Goal: Information Seeking & Learning: Learn about a topic

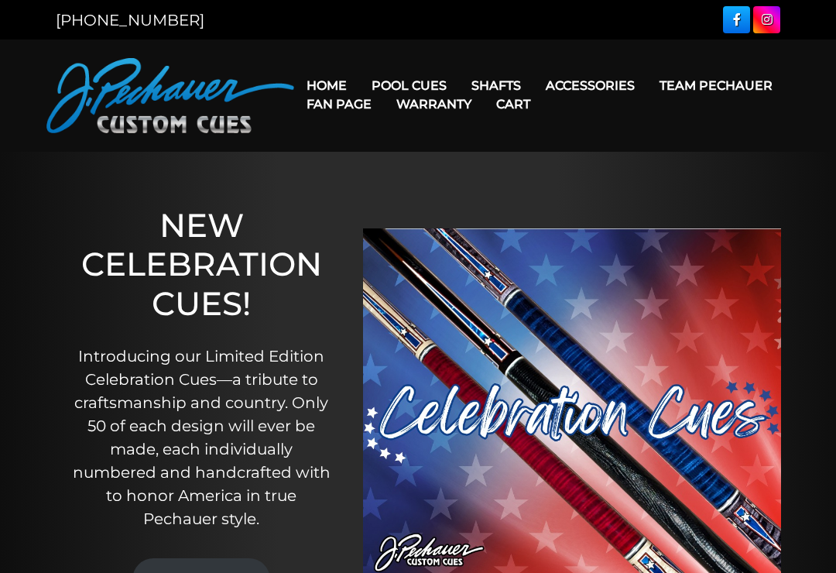
click at [438, 136] on link "JP Series (T) – NEW" at bounding box center [456, 129] width 190 height 22
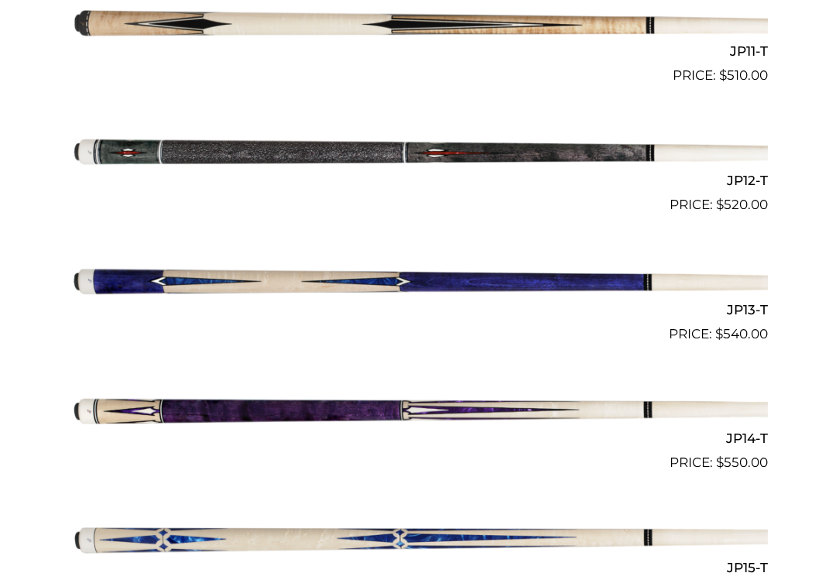
scroll to position [1831, 0]
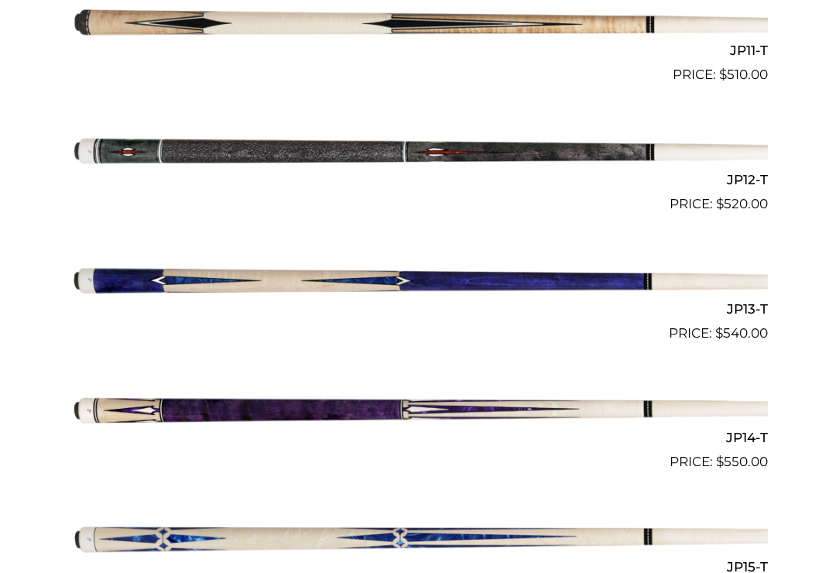
click at [661, 489] on img at bounding box center [418, 537] width 700 height 116
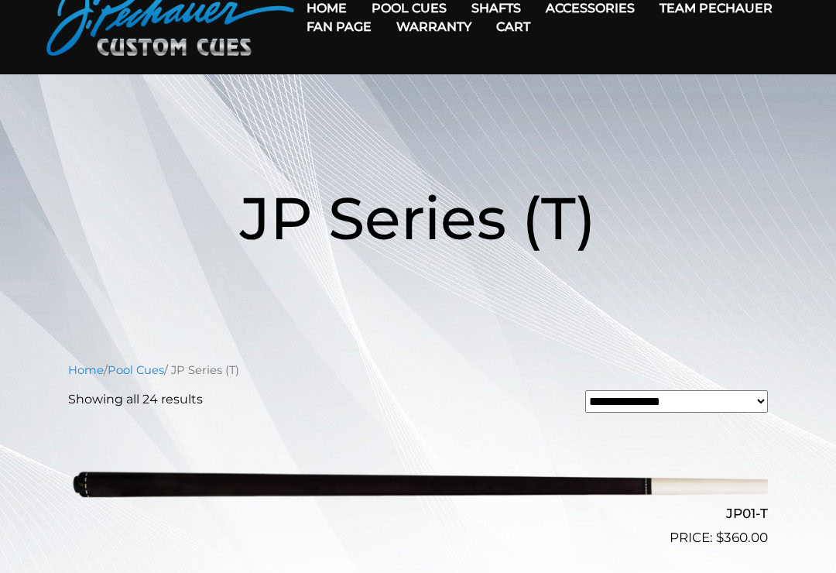
scroll to position [0, 0]
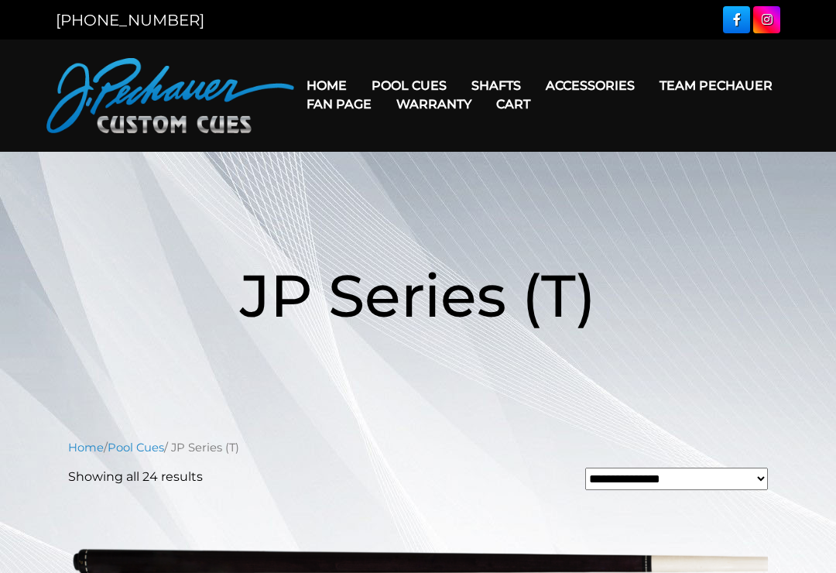
click at [462, 163] on link "Pro Series (R) – NEW" at bounding box center [456, 152] width 190 height 22
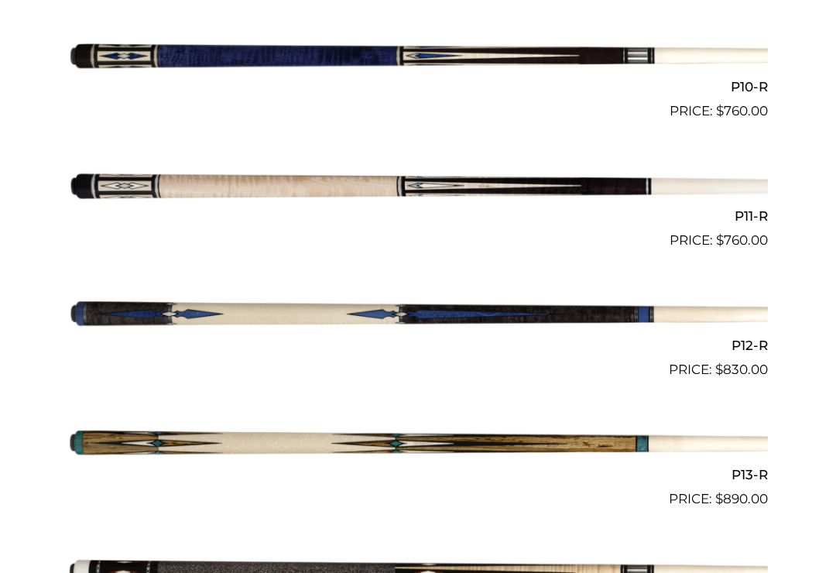
scroll to position [1667, 0]
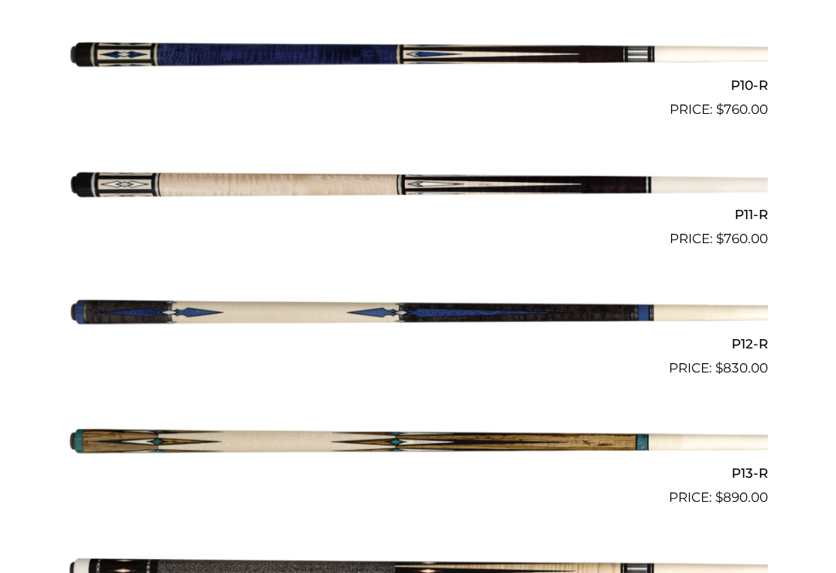
click at [638, 544] on img at bounding box center [418, 572] width 700 height 116
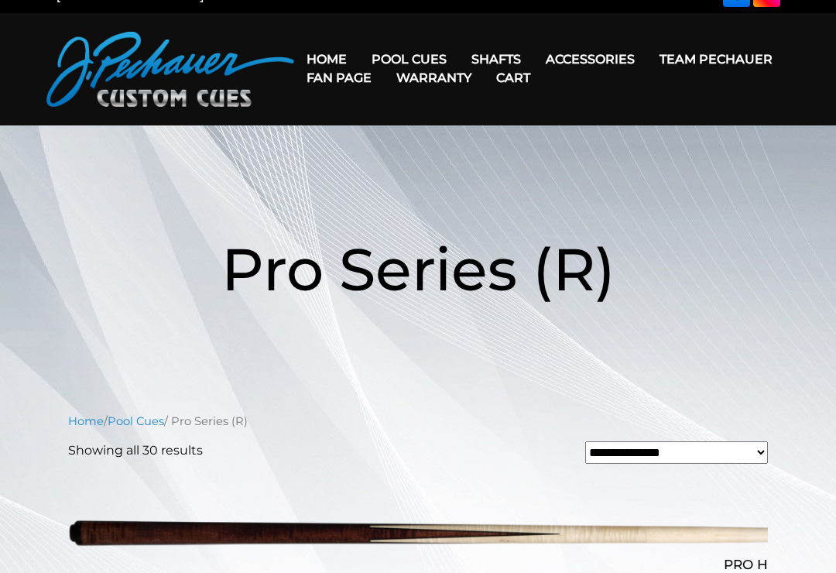
scroll to position [0, 0]
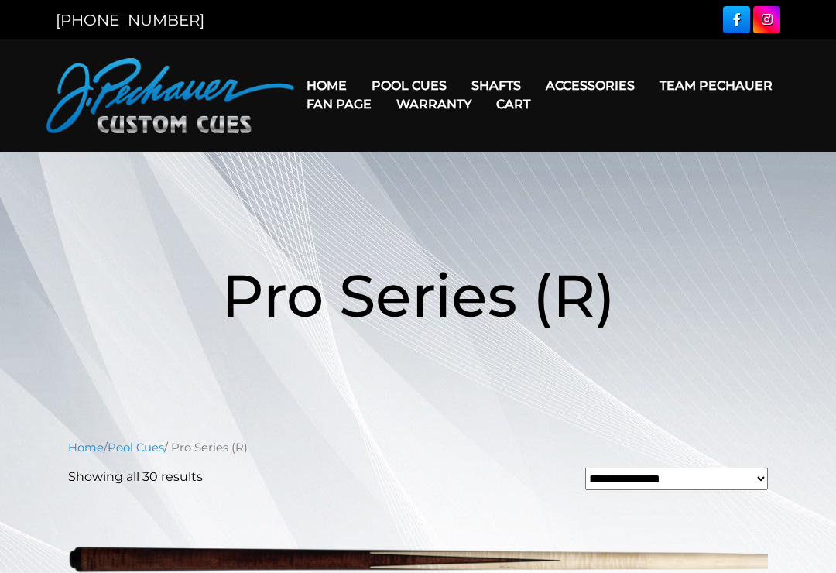
click at [486, 206] on link "Cues for a Cause" at bounding box center [456, 195] width 190 height 22
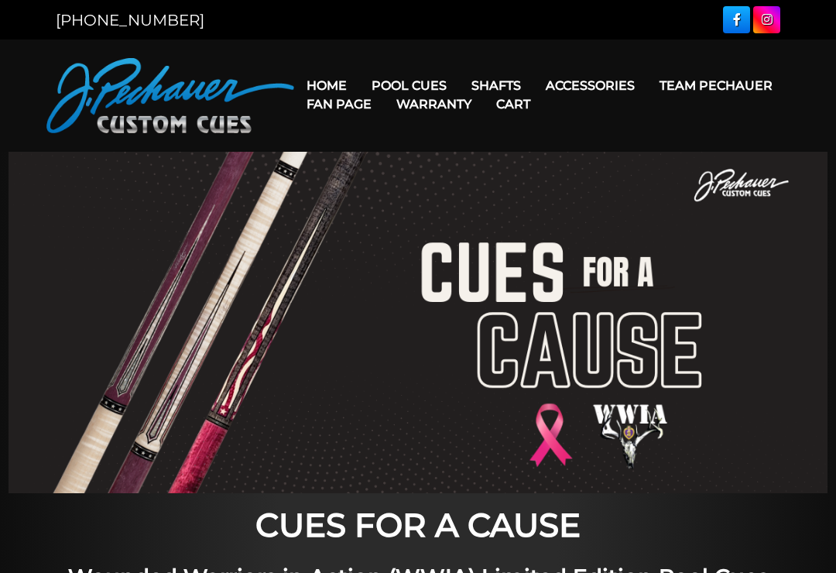
click at [491, 228] on link "People’s Choice Cues" at bounding box center [456, 218] width 190 height 22
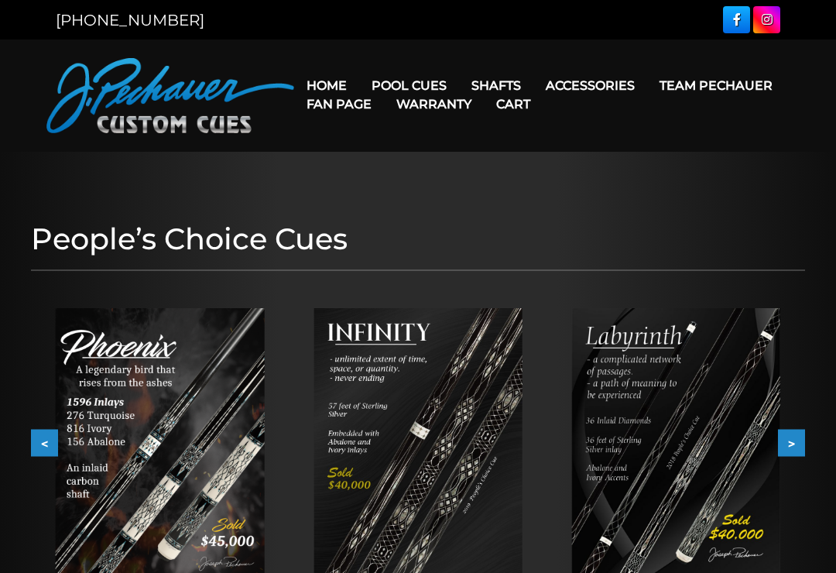
click at [472, 316] on link "Limited Edition" at bounding box center [456, 305] width 190 height 22
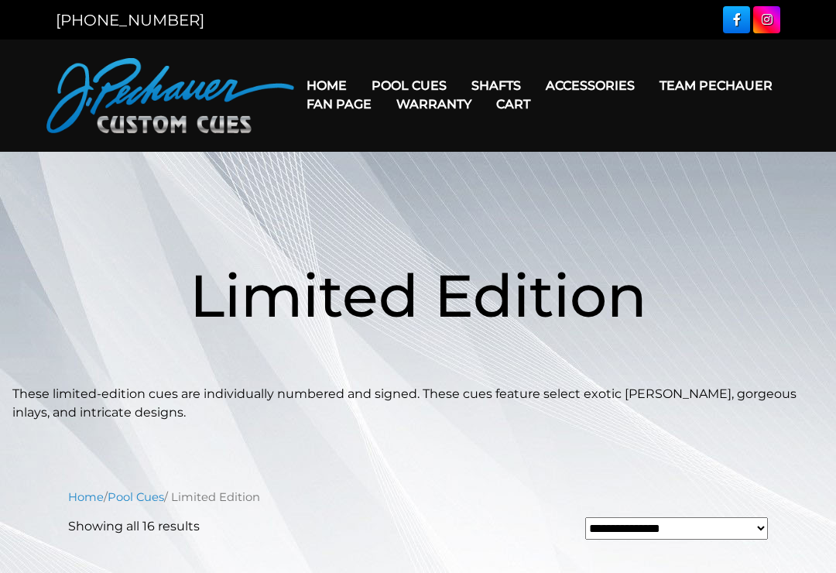
click at [486, 294] on link "Break & Jump Cues" at bounding box center [456, 284] width 190 height 22
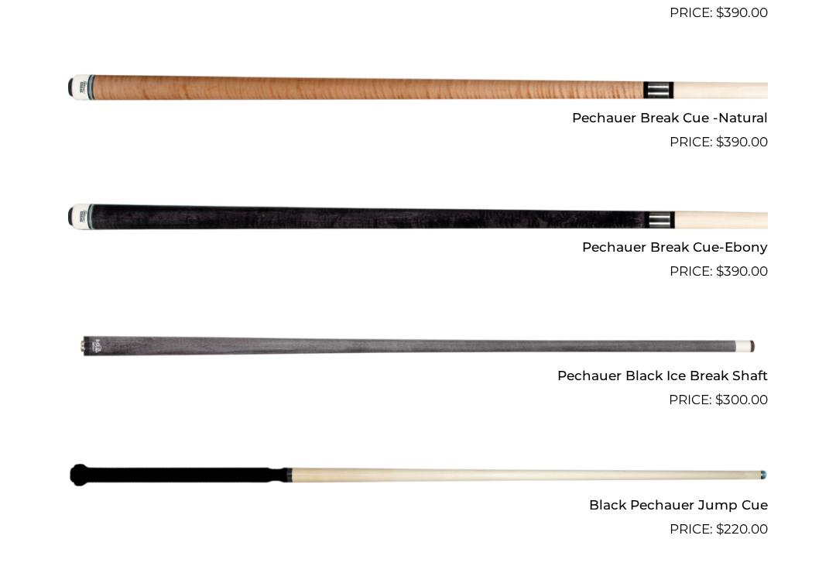
scroll to position [949, 0]
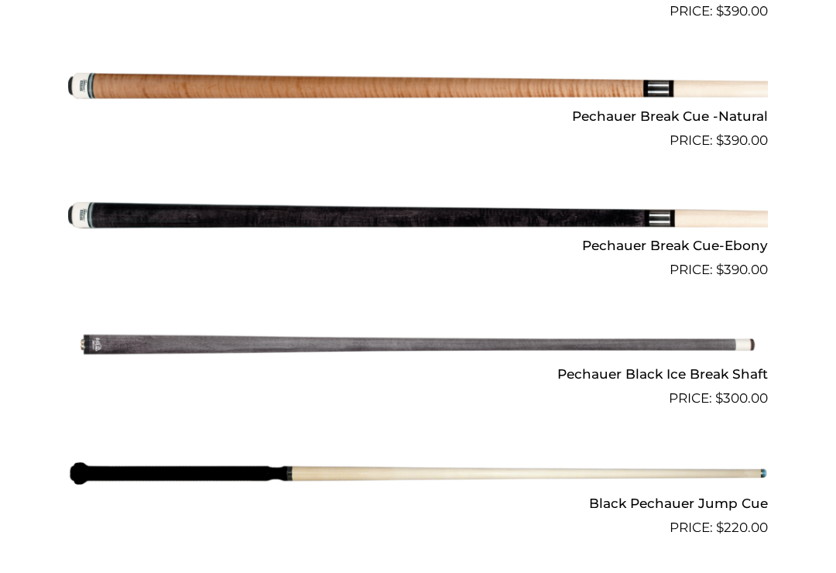
click at [654, 349] on img at bounding box center [418, 345] width 700 height 116
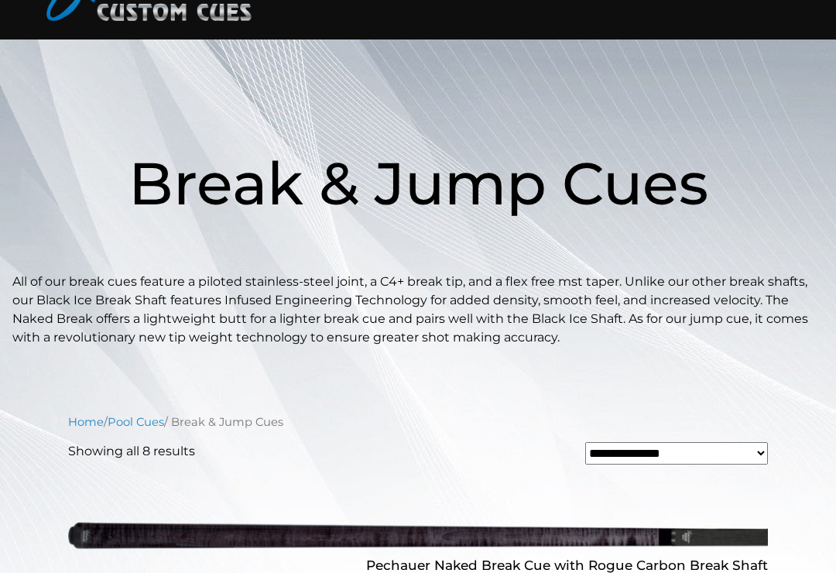
scroll to position [0, 0]
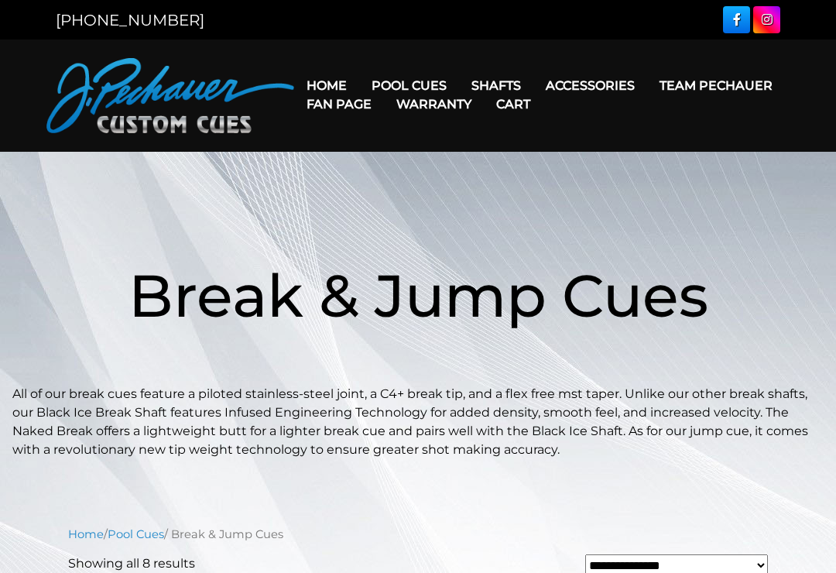
click at [492, 338] on link "[PERSON_NAME] Collection" at bounding box center [456, 327] width 190 height 22
click at [657, 136] on link "Joint Protectors" at bounding box center [618, 129] width 167 height 22
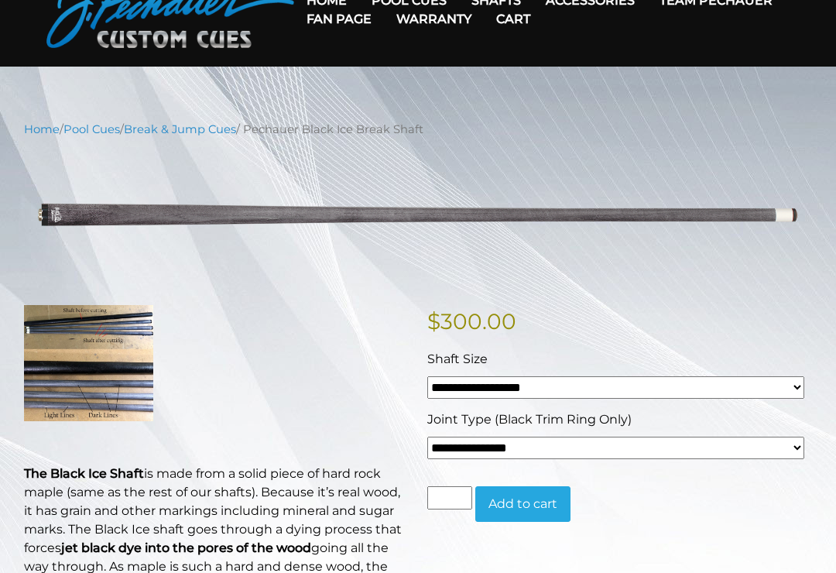
click at [798, 382] on select "**********" at bounding box center [615, 388] width 377 height 22
click at [796, 444] on select "**********" at bounding box center [615, 448] width 377 height 22
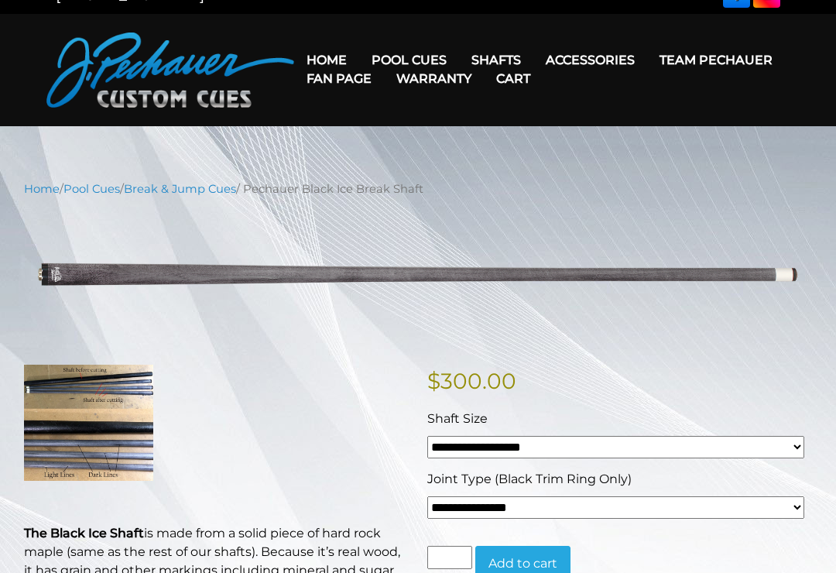
scroll to position [0, 0]
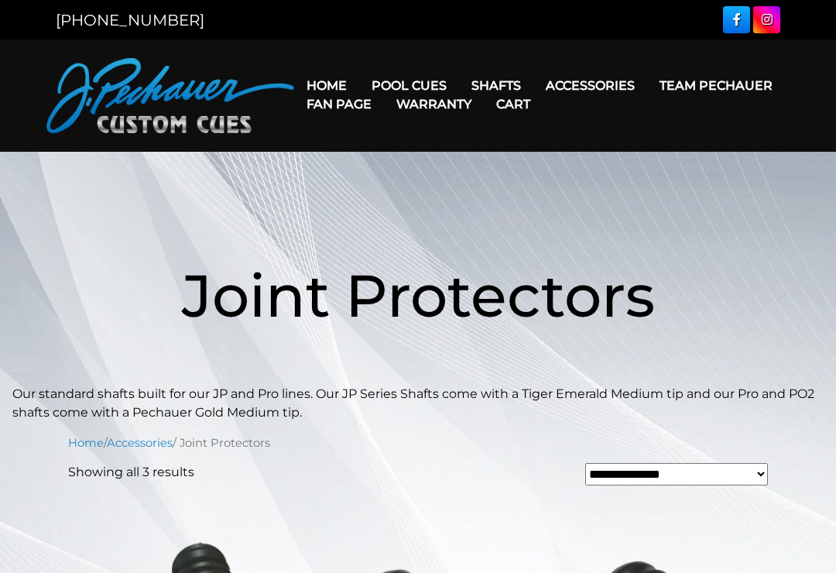
click at [484, 85] on link "Warranty" at bounding box center [434, 103] width 100 height 39
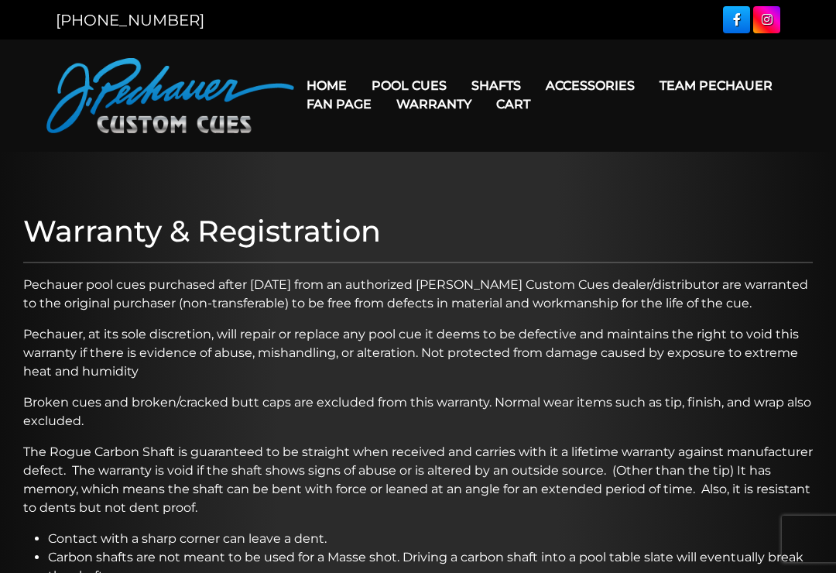
click at [605, 316] on link "Apparel" at bounding box center [618, 305] width 167 height 22
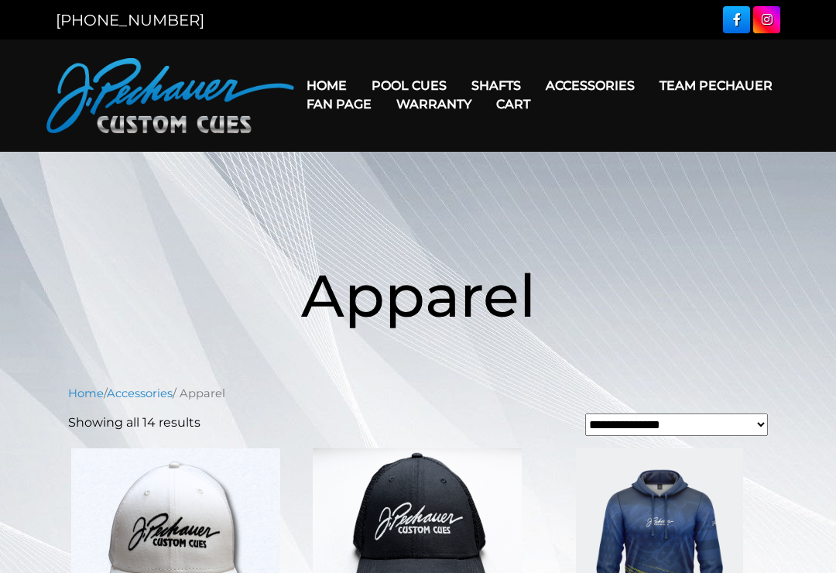
click at [454, 105] on link "Celebration Cue" at bounding box center [456, 108] width 190 height 22
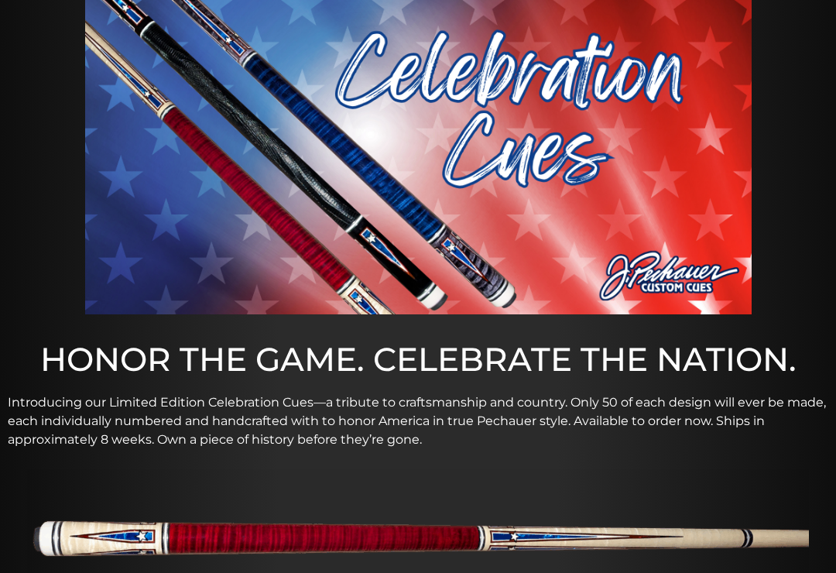
scroll to position [35, 0]
